Goal: Check status: Check status

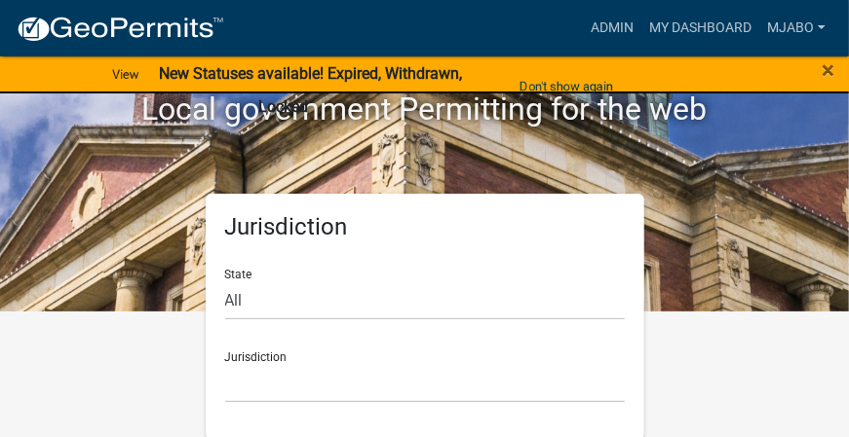
scroll to position [128, 0]
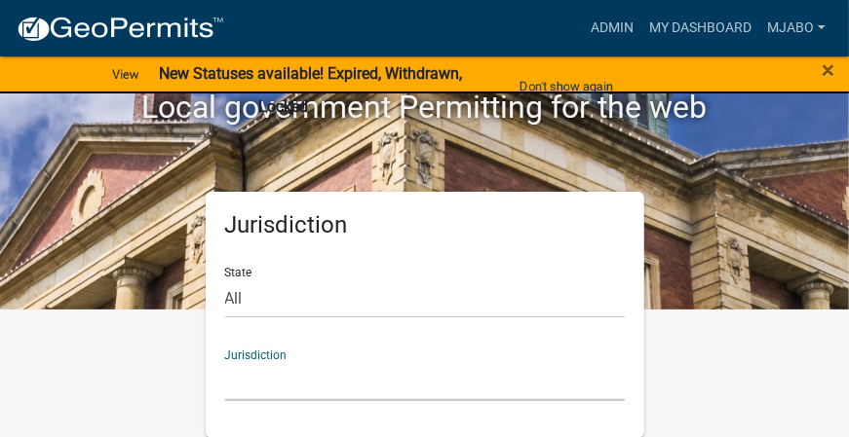
click at [285, 363] on select "[GEOGRAPHIC_DATA], [US_STATE] [GEOGRAPHIC_DATA], [US_STATE][PERSON_NAME][GEOGRA…" at bounding box center [424, 381] width 399 height 40
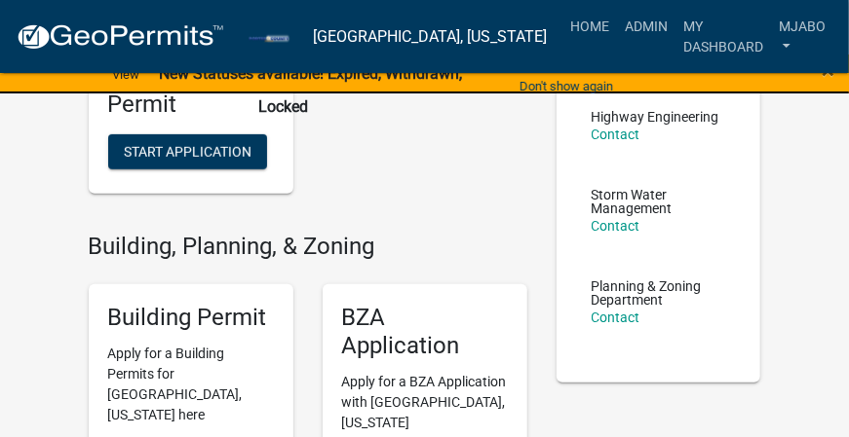
scroll to position [371, 0]
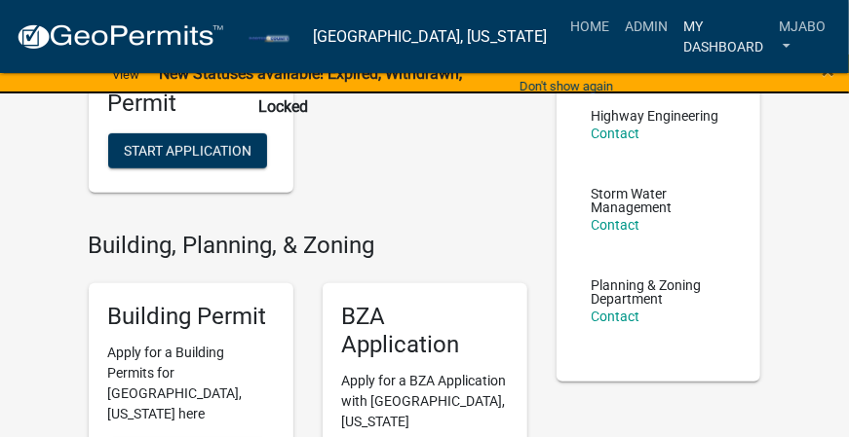
click at [690, 35] on link "My Dashboard" at bounding box center [722, 36] width 95 height 57
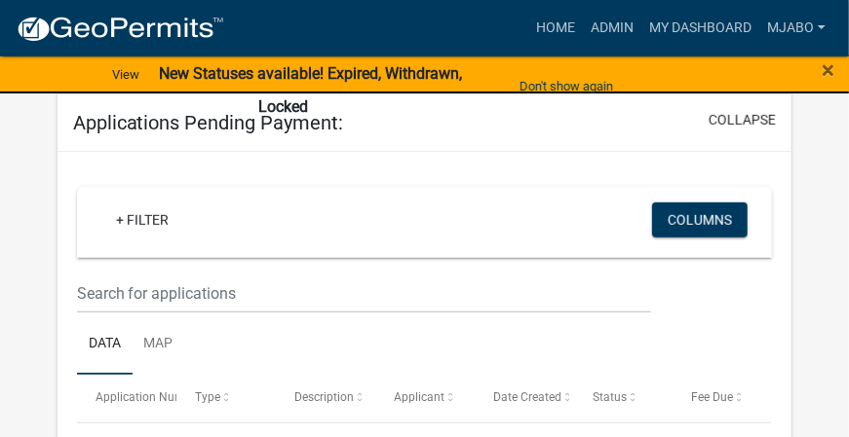
scroll to position [356, 0]
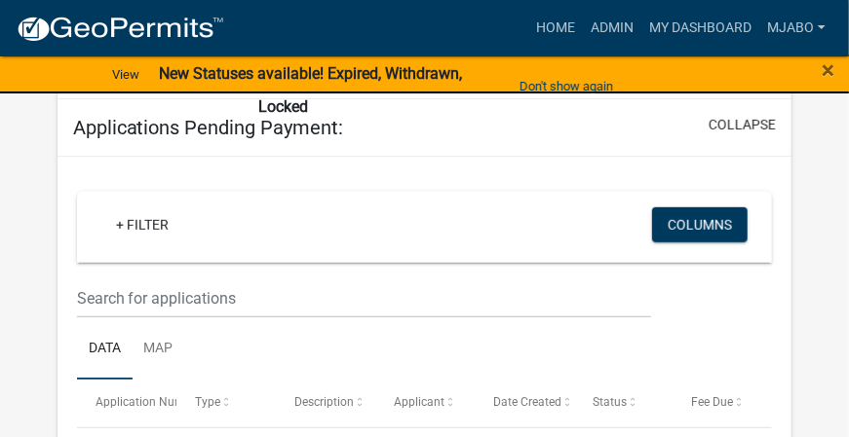
click at [154, 223] on link "+ Filter" at bounding box center [142, 225] width 84 height 35
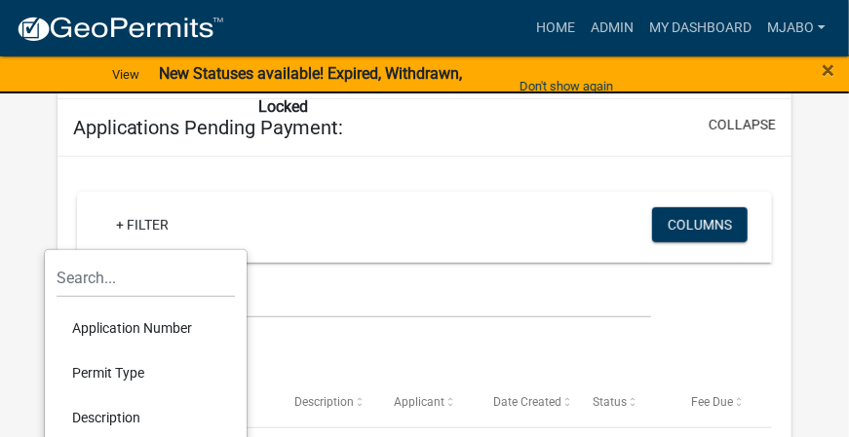
click at [141, 323] on li "Application Number" at bounding box center [146, 328] width 178 height 45
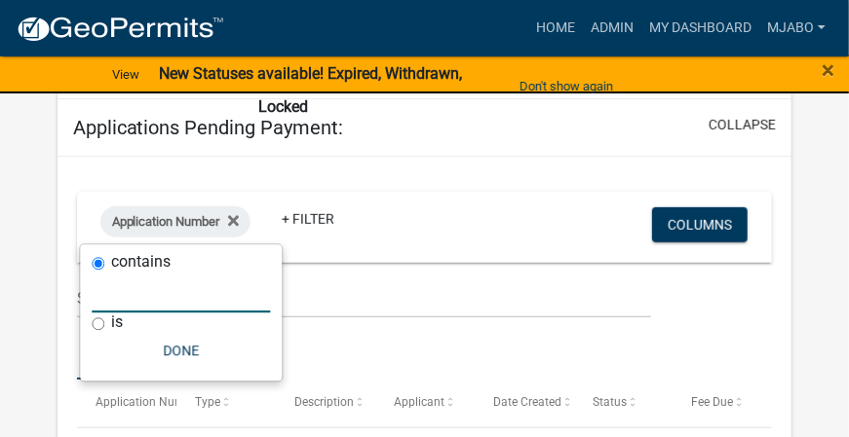
click at [132, 296] on input "text" at bounding box center [181, 293] width 178 height 40
select select "3: 100"
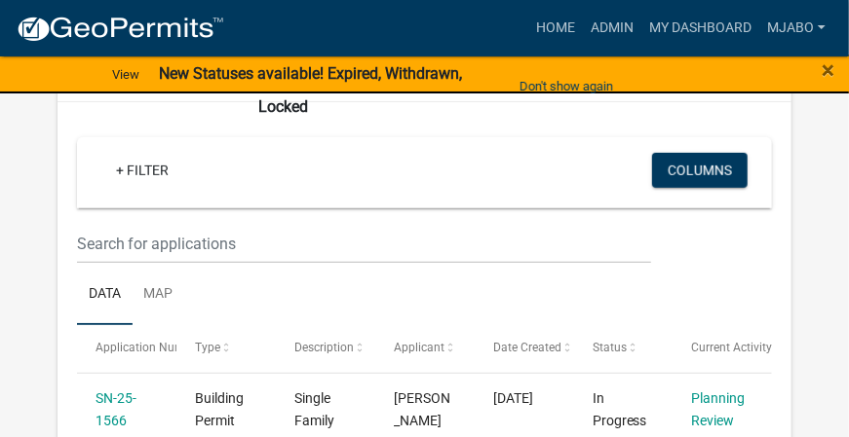
scroll to position [337, 0]
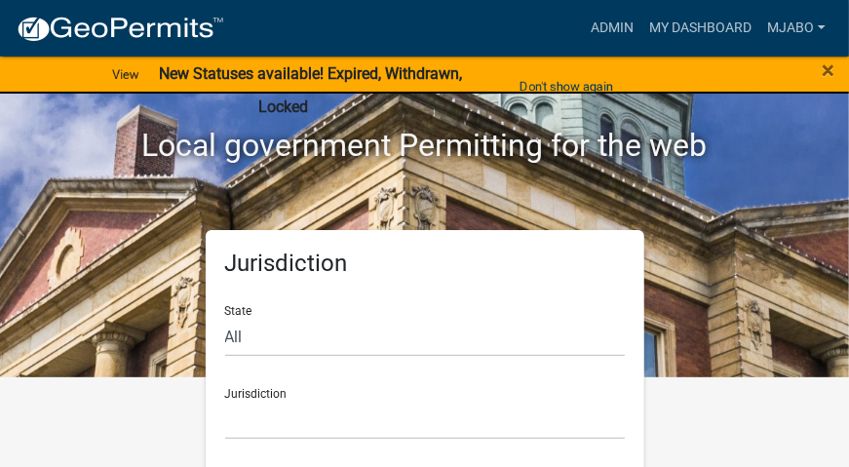
scroll to position [98, 0]
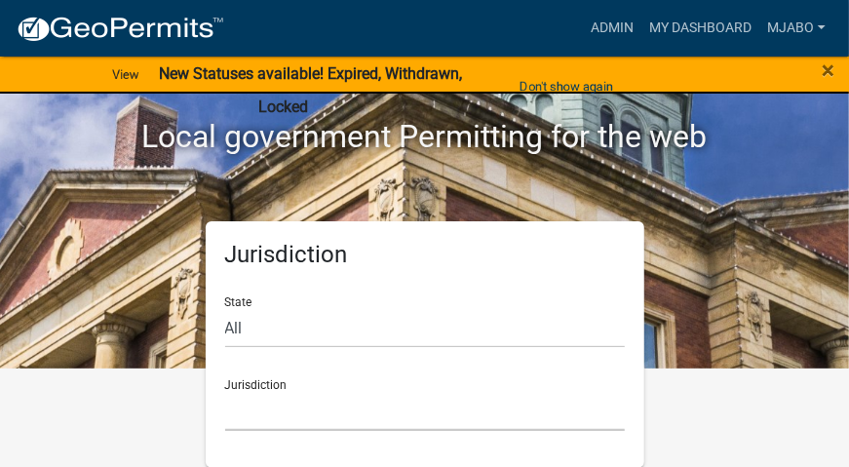
click at [250, 414] on select "[GEOGRAPHIC_DATA], [US_STATE] [GEOGRAPHIC_DATA], [US_STATE][PERSON_NAME][GEOGRA…" at bounding box center [424, 411] width 399 height 40
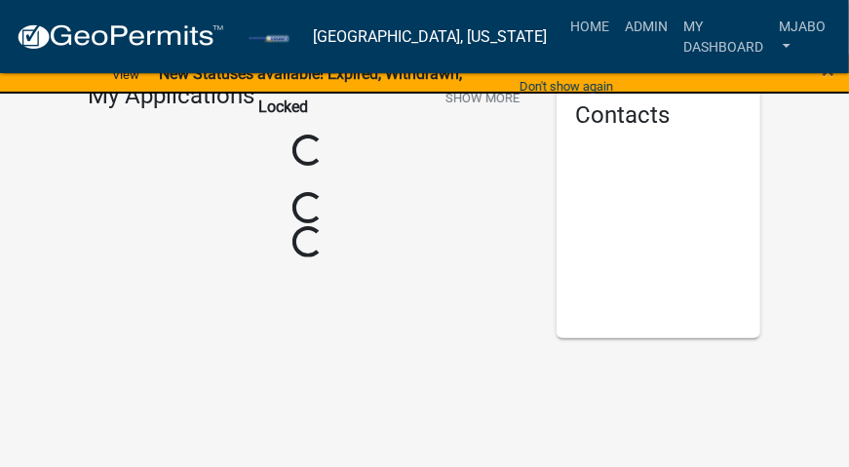
scroll to position [98, 0]
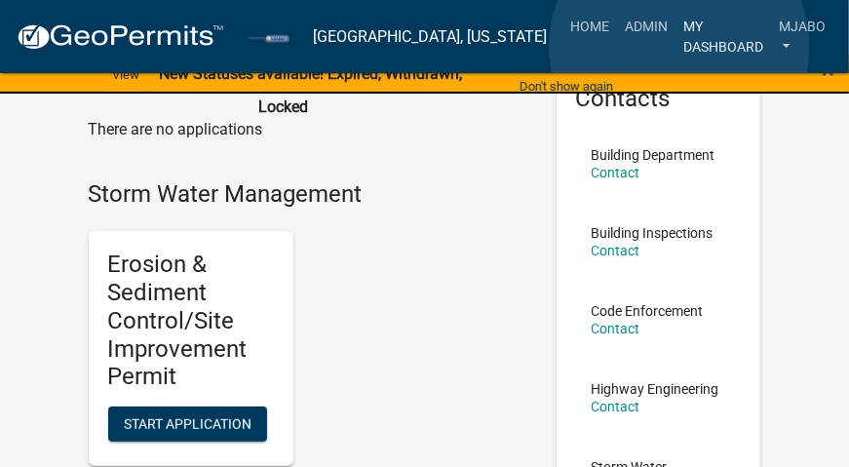
click at [679, 47] on link "My Dashboard" at bounding box center [722, 36] width 95 height 57
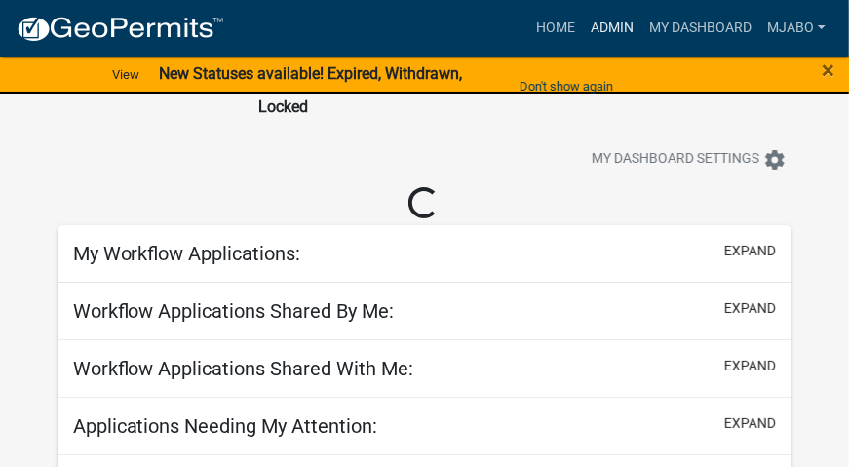
click at [612, 23] on link "Admin" at bounding box center [612, 28] width 58 height 37
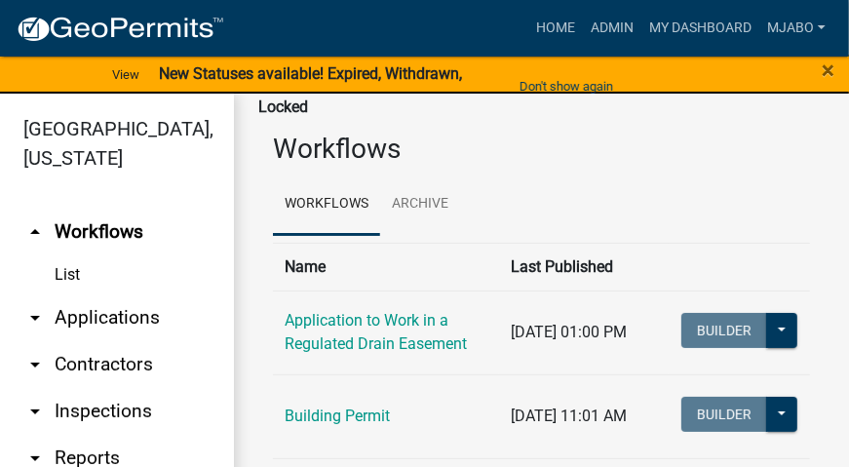
click at [108, 294] on link "arrow_drop_down Applications" at bounding box center [117, 317] width 234 height 47
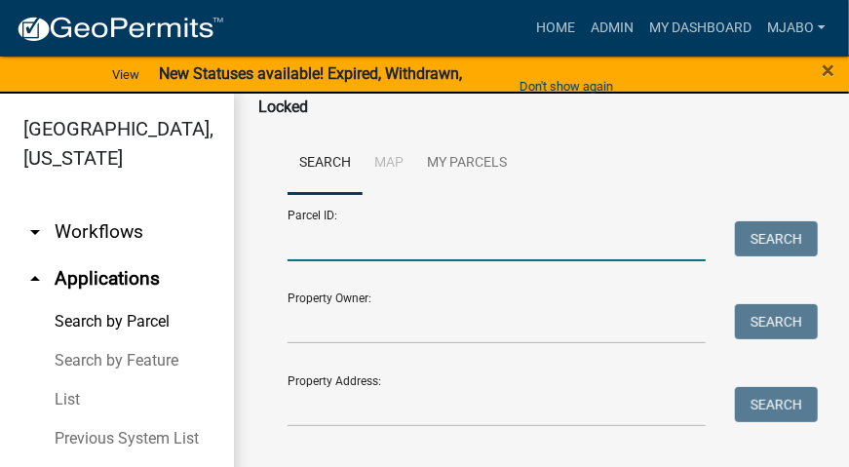
click at [344, 240] on input "Parcel ID:" at bounding box center [496, 241] width 418 height 40
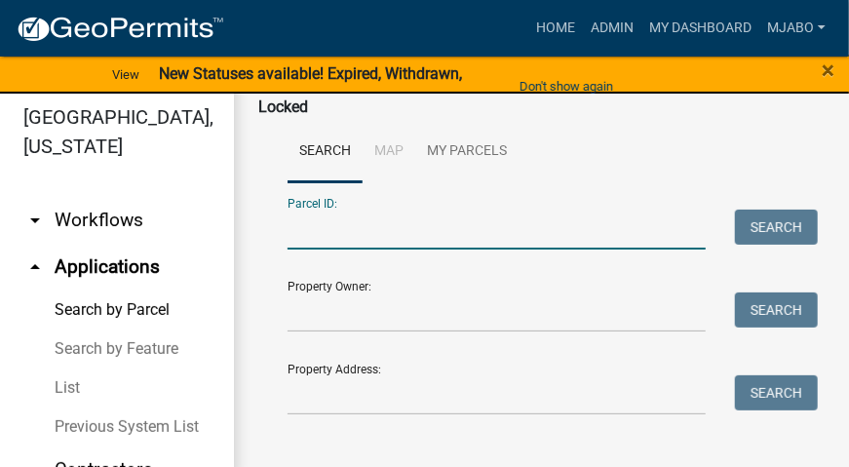
scroll to position [22, 0]
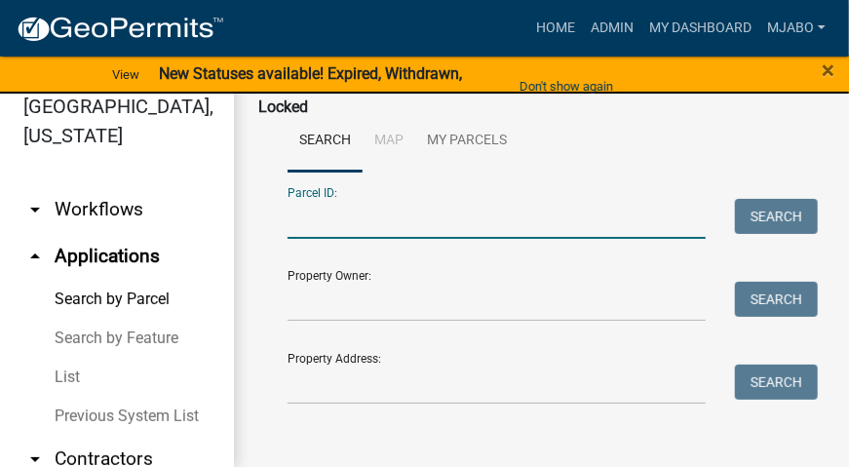
click at [82, 370] on link "List" at bounding box center [117, 377] width 234 height 39
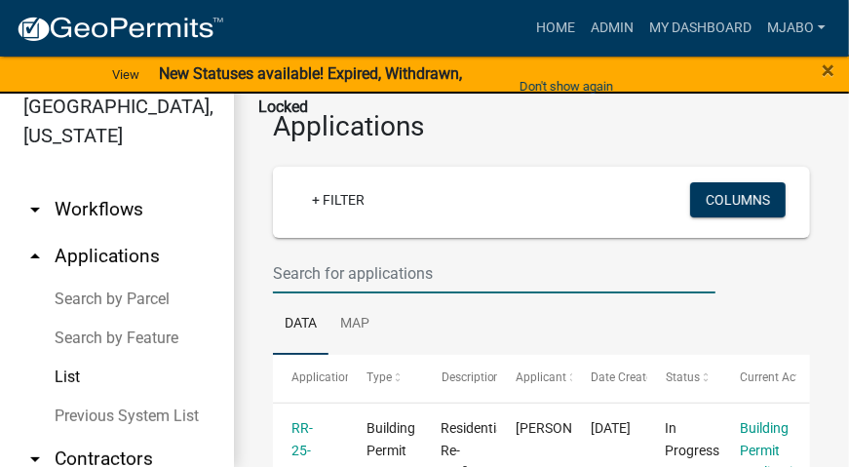
click at [401, 279] on input "text" at bounding box center [494, 273] width 442 height 40
paste input "SN-25-1387"
type input "SN-25-1387"
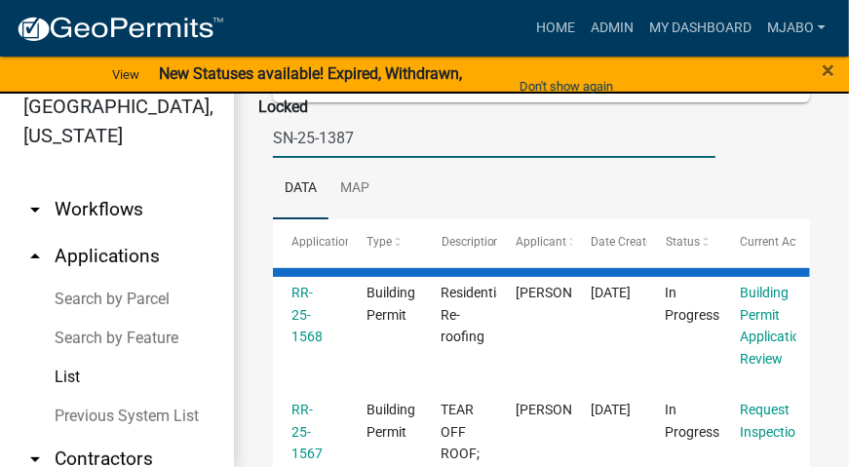
scroll to position [143, 0]
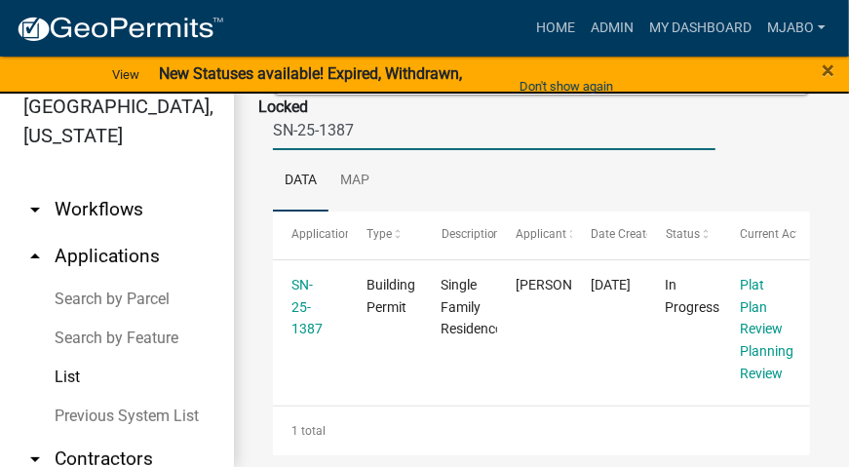
click at [301, 305] on link "SN-25-1387" at bounding box center [306, 307] width 31 height 60
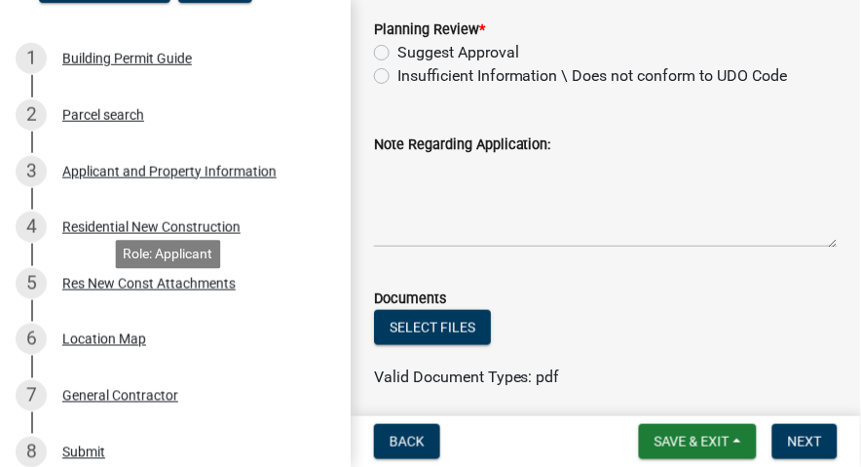
scroll to position [154, 0]
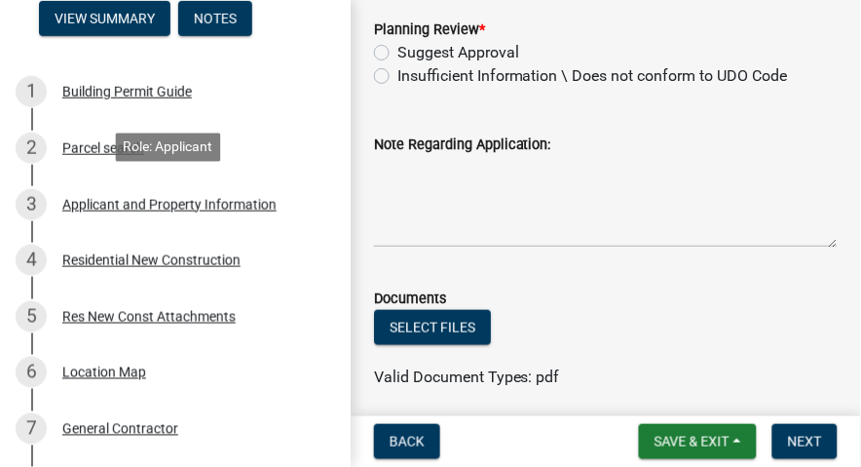
click at [132, 199] on div "Applicant and Property Information" at bounding box center [169, 205] width 214 height 14
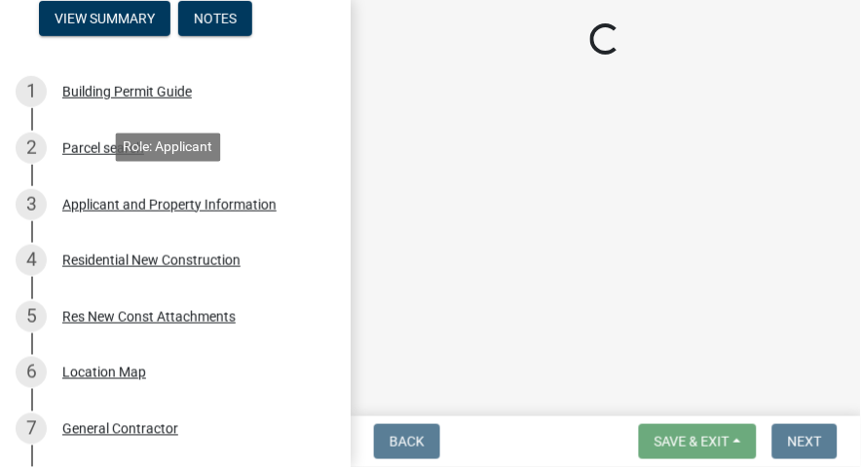
select select "3ef279d8-364d-4472-9edf-8c32643de6c0"
select select "ea6751d4-6bf7-4a16-89ee-f7801ab82aa1"
select select "92efe679-05f4-414a-9426-51627fba5de6"
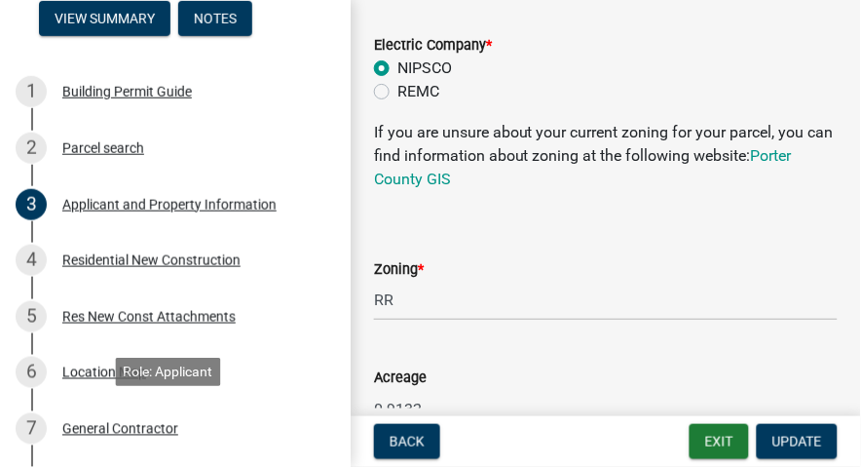
scroll to position [1691, 0]
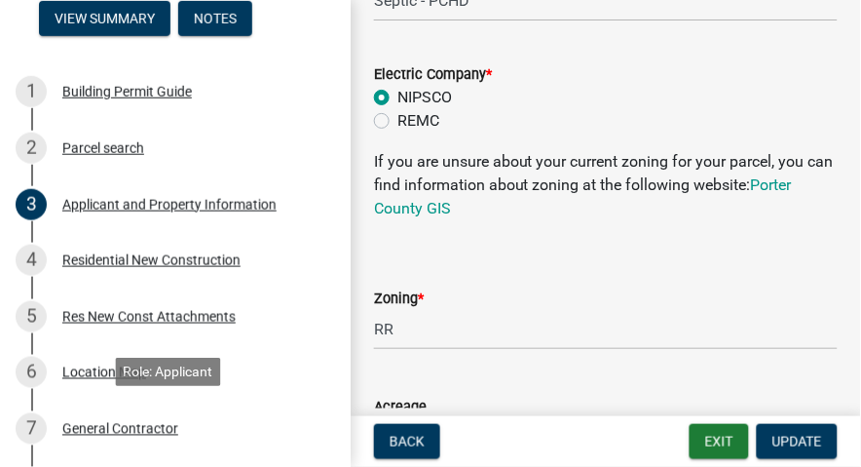
click at [153, 424] on div "General Contractor" at bounding box center [120, 429] width 116 height 14
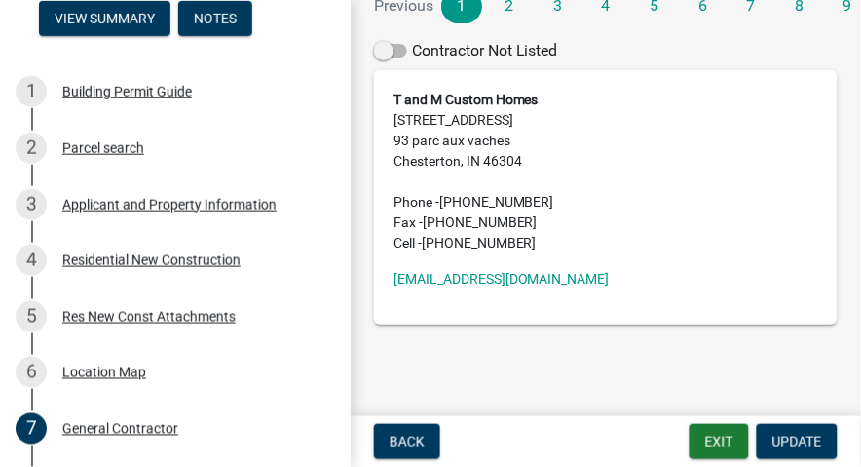
scroll to position [721, 0]
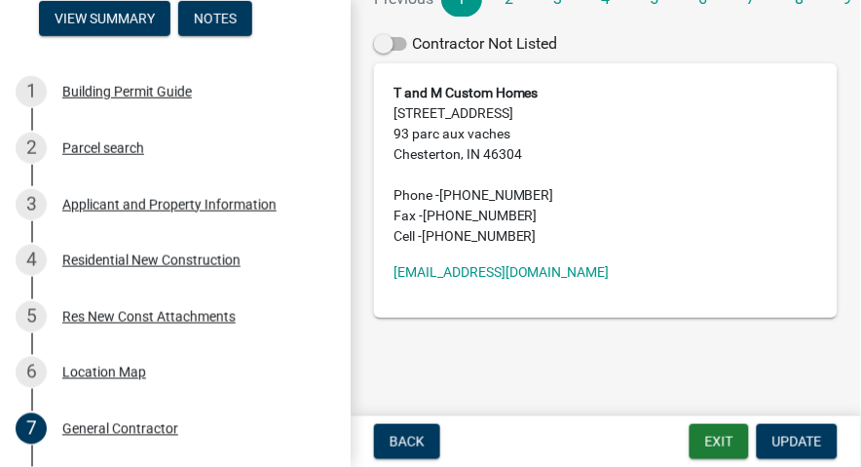
click at [499, 273] on link "moorecustomhomes@gmail.com" at bounding box center [502, 272] width 216 height 16
drag, startPoint x: 603, startPoint y: 269, endPoint x: 337, endPoint y: 276, distance: 266.0
click at [337, 276] on div "Building Permit SN-25-1387 Edit View Summary Notes 1 Building Permit Guide 2 Pa…" at bounding box center [430, 233] width 861 height 467
click at [435, 276] on link "moorecustomhomes@gmail.com" at bounding box center [502, 272] width 216 height 16
click at [709, 273] on address "moorecustomhomes@gmail.com" at bounding box center [606, 272] width 425 height 20
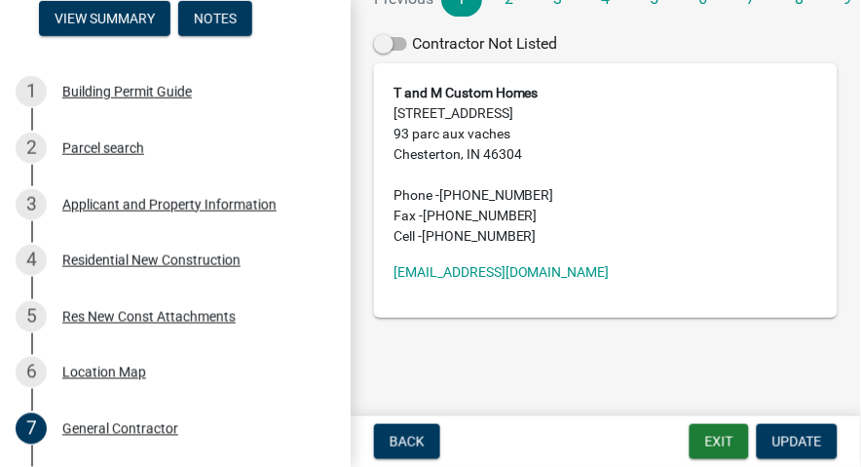
click at [486, 265] on link "moorecustomhomes@gmail.com" at bounding box center [502, 272] width 216 height 16
drag, startPoint x: 597, startPoint y: 272, endPoint x: 396, endPoint y: 282, distance: 200.9
click at [391, 281] on div "T and M Custom Homes 93 Parc Aux Vaches Dr 93 parc aux vaches Chesterton, IN 46…" at bounding box center [606, 190] width 464 height 254
copy link "moorecustomhomes@gmail.com"
